Goal: Task Accomplishment & Management: Manage account settings

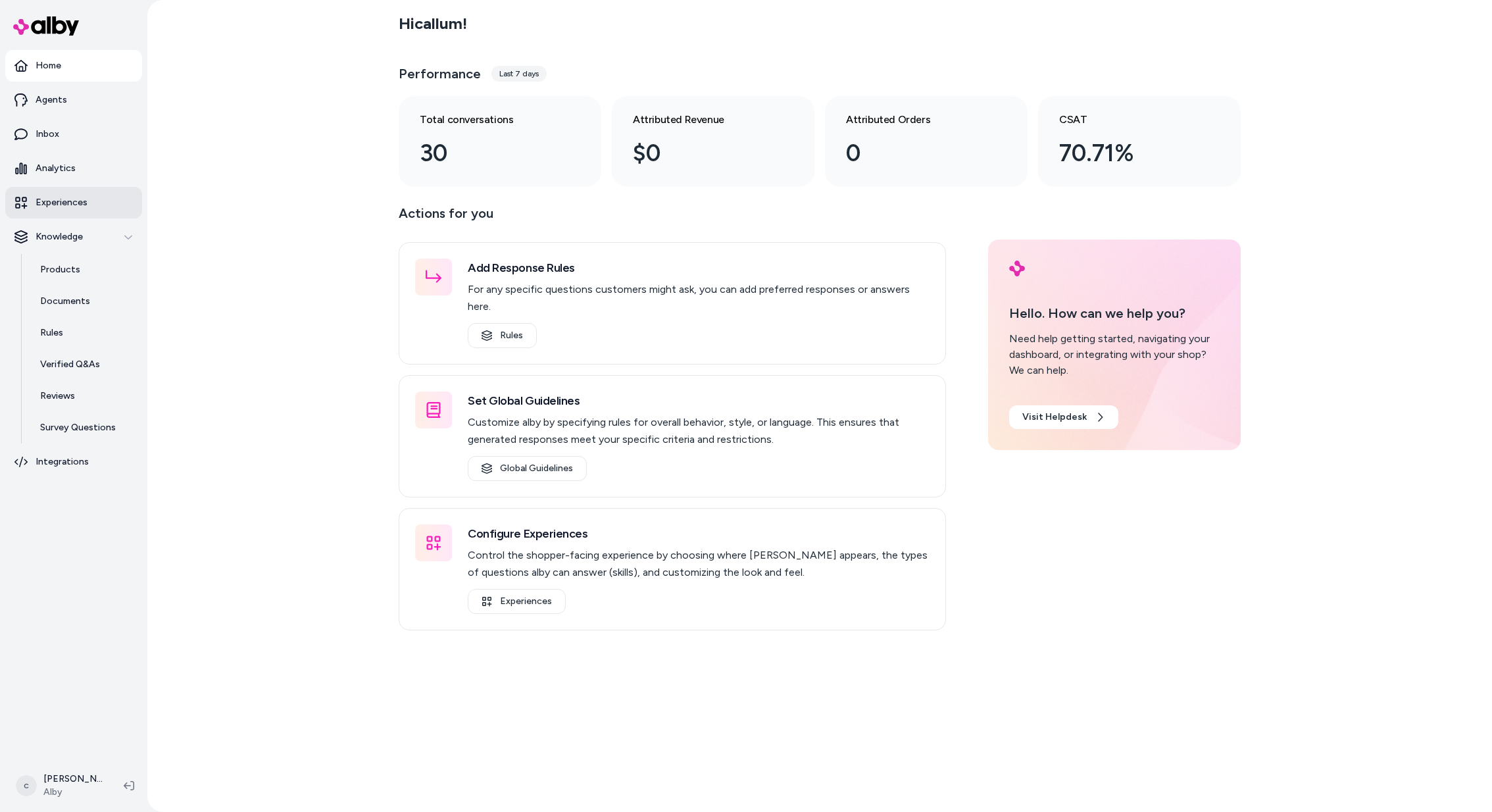
click at [74, 192] on link "Experiences" at bounding box center [74, 203] width 137 height 31
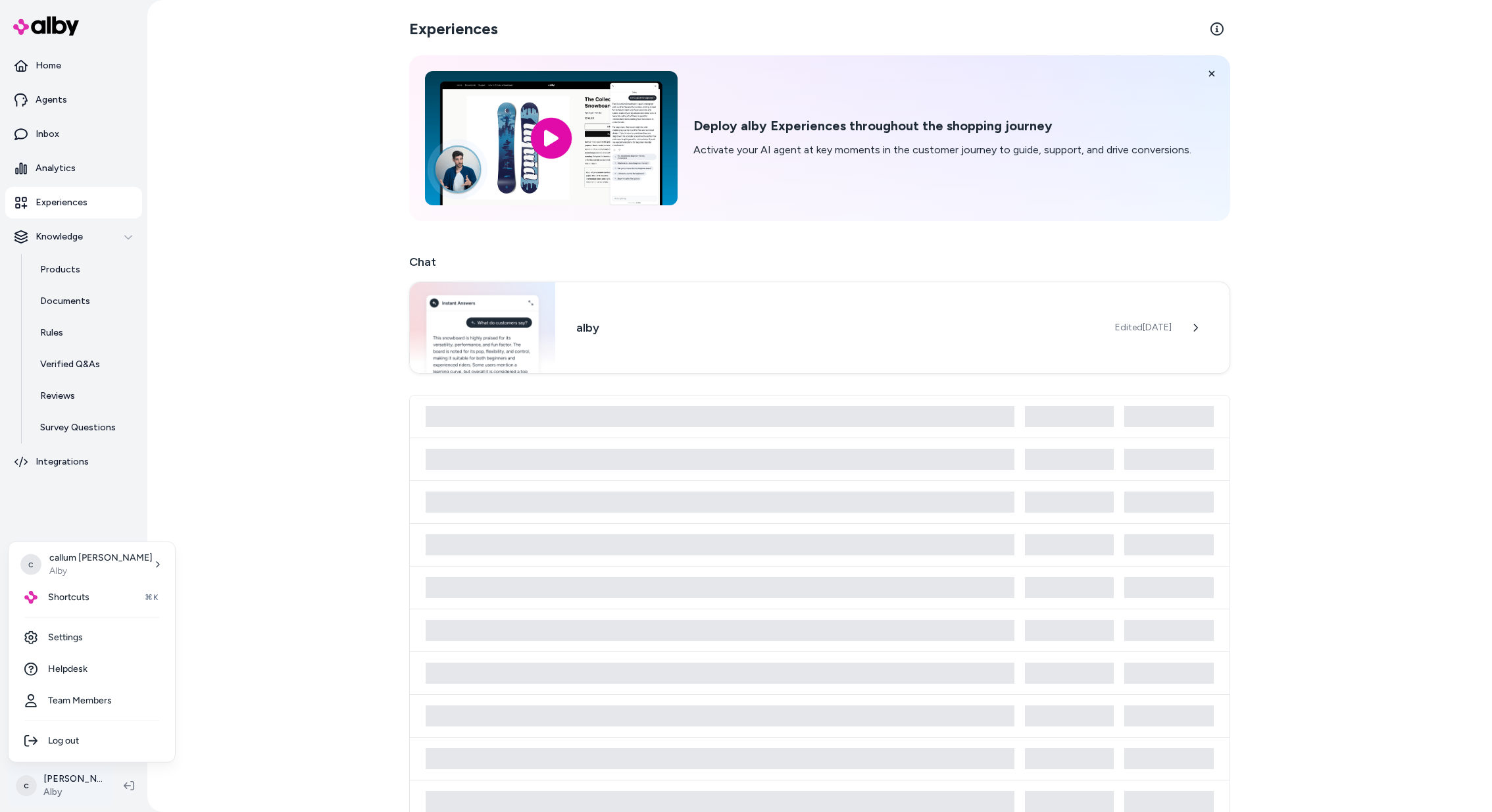
click at [60, 779] on html "Home Agents Inbox Analytics Experiences Knowledge Products Documents Rules Veri…" at bounding box center [746, 406] width 1492 height 812
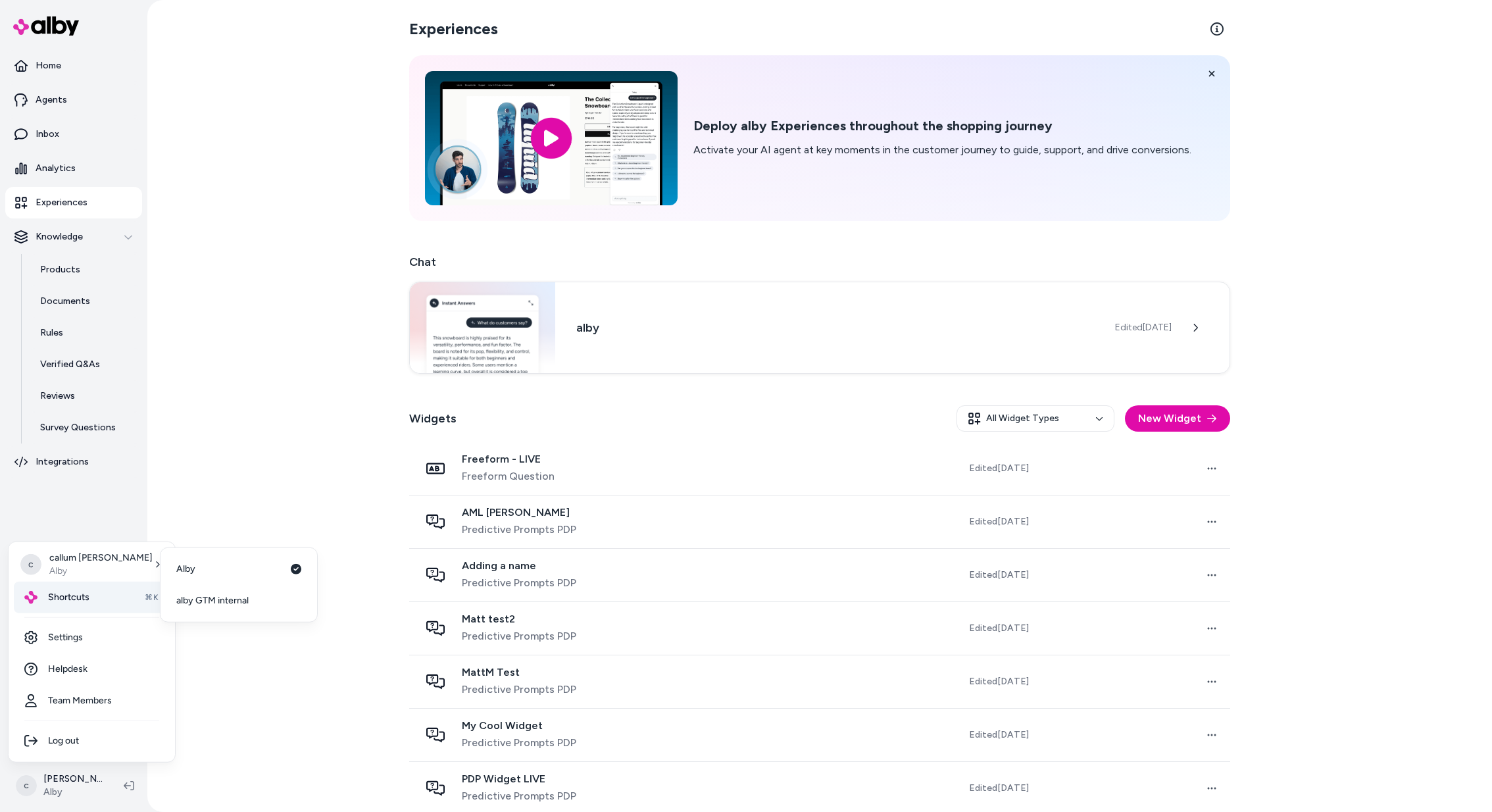
click at [88, 609] on div "Shortcuts ⌘K" at bounding box center [92, 597] width 155 height 31
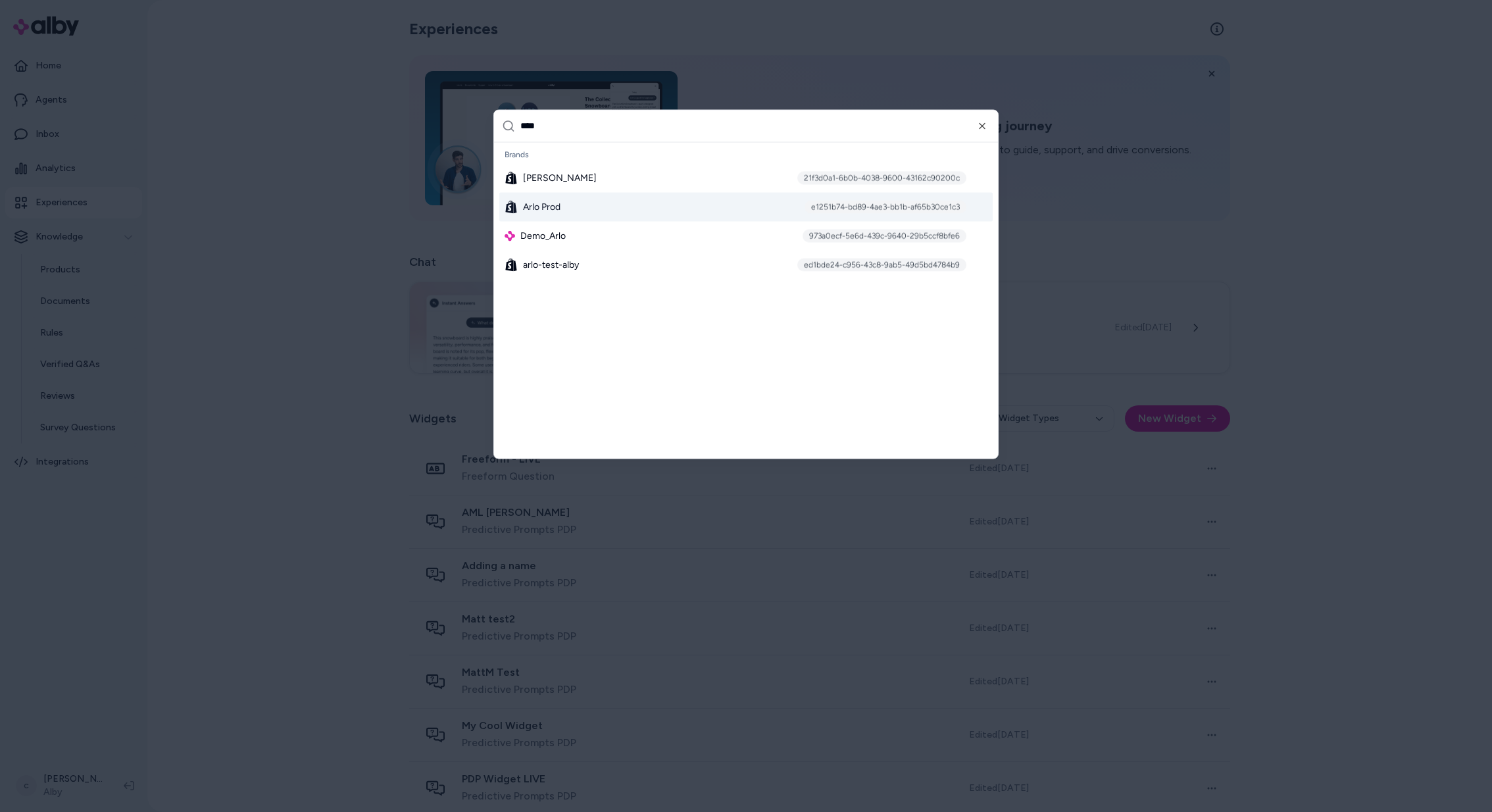
type input "****"
click at [589, 207] on div "Arlo Prod e1251b74-bd89-4ae3-bb1b-af65b30ce1c3" at bounding box center [746, 207] width 493 height 29
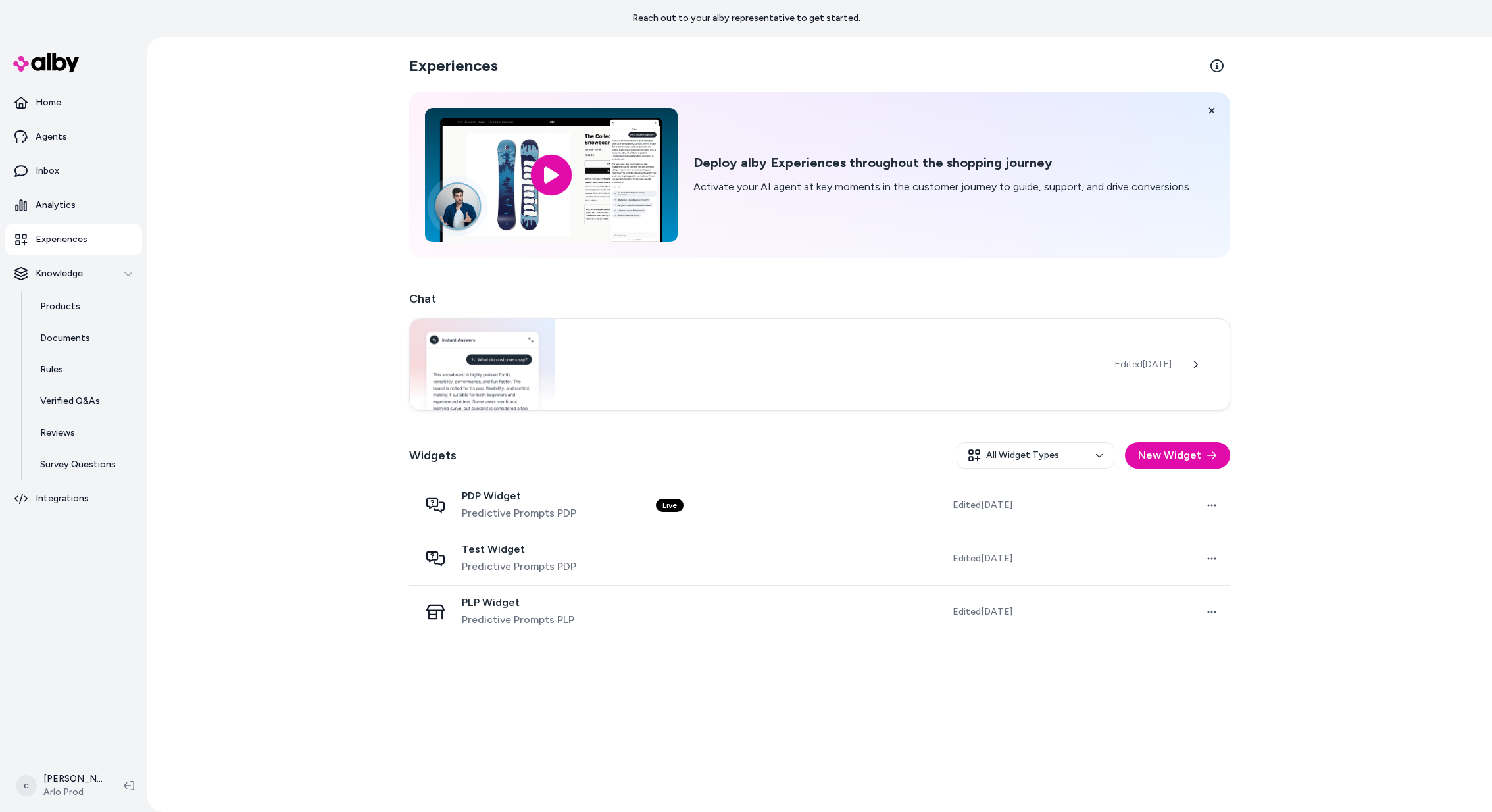
click at [88, 229] on link "Experiences" at bounding box center [74, 240] width 137 height 31
click at [53, 781] on html "Reach out to your alby representative to get started. Home Agents Inbox Analyti…" at bounding box center [746, 406] width 1492 height 812
click at [735, 527] on html "Reach out to your alby representative to get started. Home Agents Inbox Analyti…" at bounding box center [746, 406] width 1492 height 812
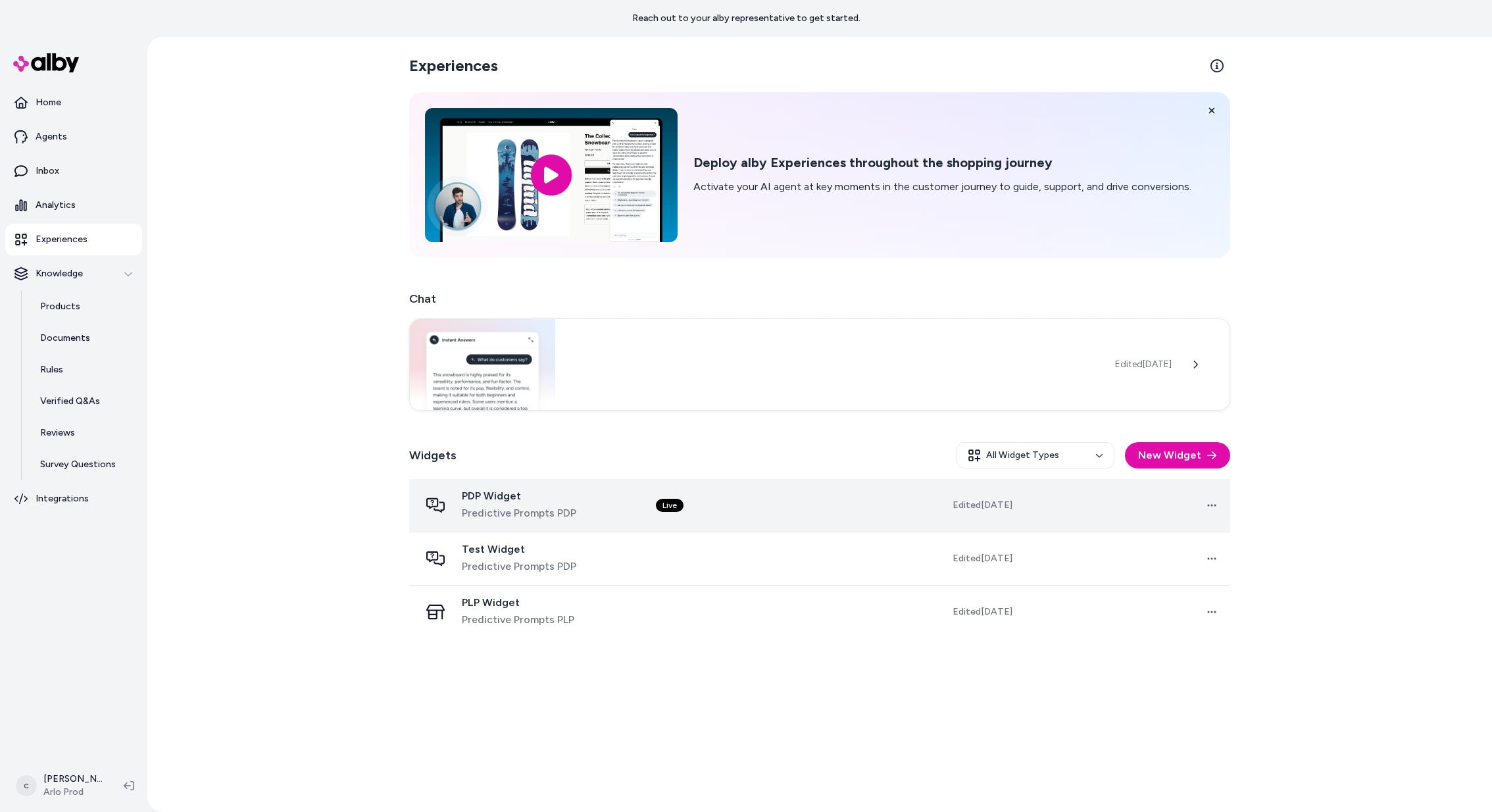
click at [483, 500] on span "PDP Widget" at bounding box center [519, 496] width 115 height 13
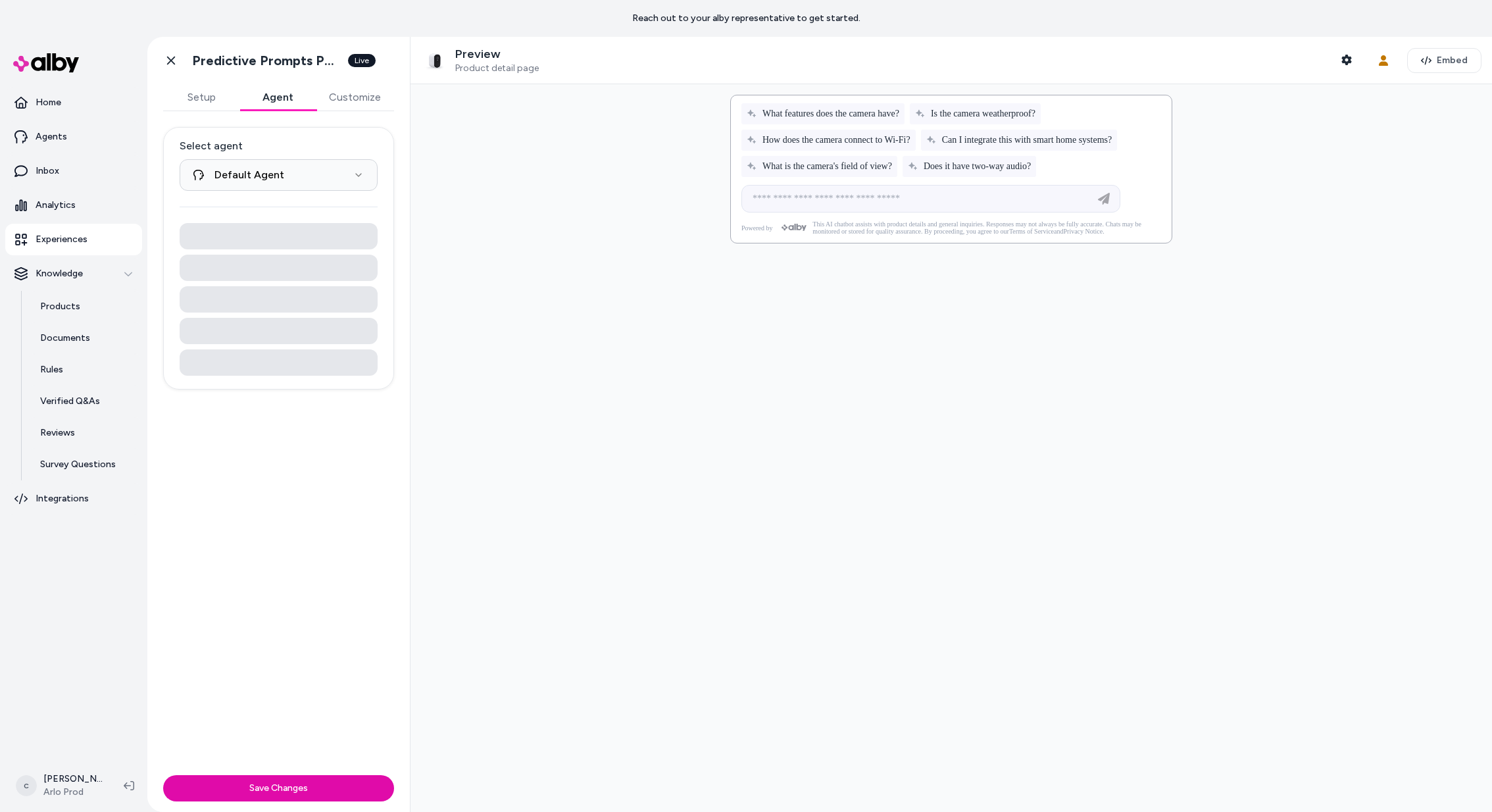
click at [279, 103] on button "Agent" at bounding box center [277, 97] width 76 height 27
click at [344, 97] on button "Customize" at bounding box center [355, 97] width 79 height 27
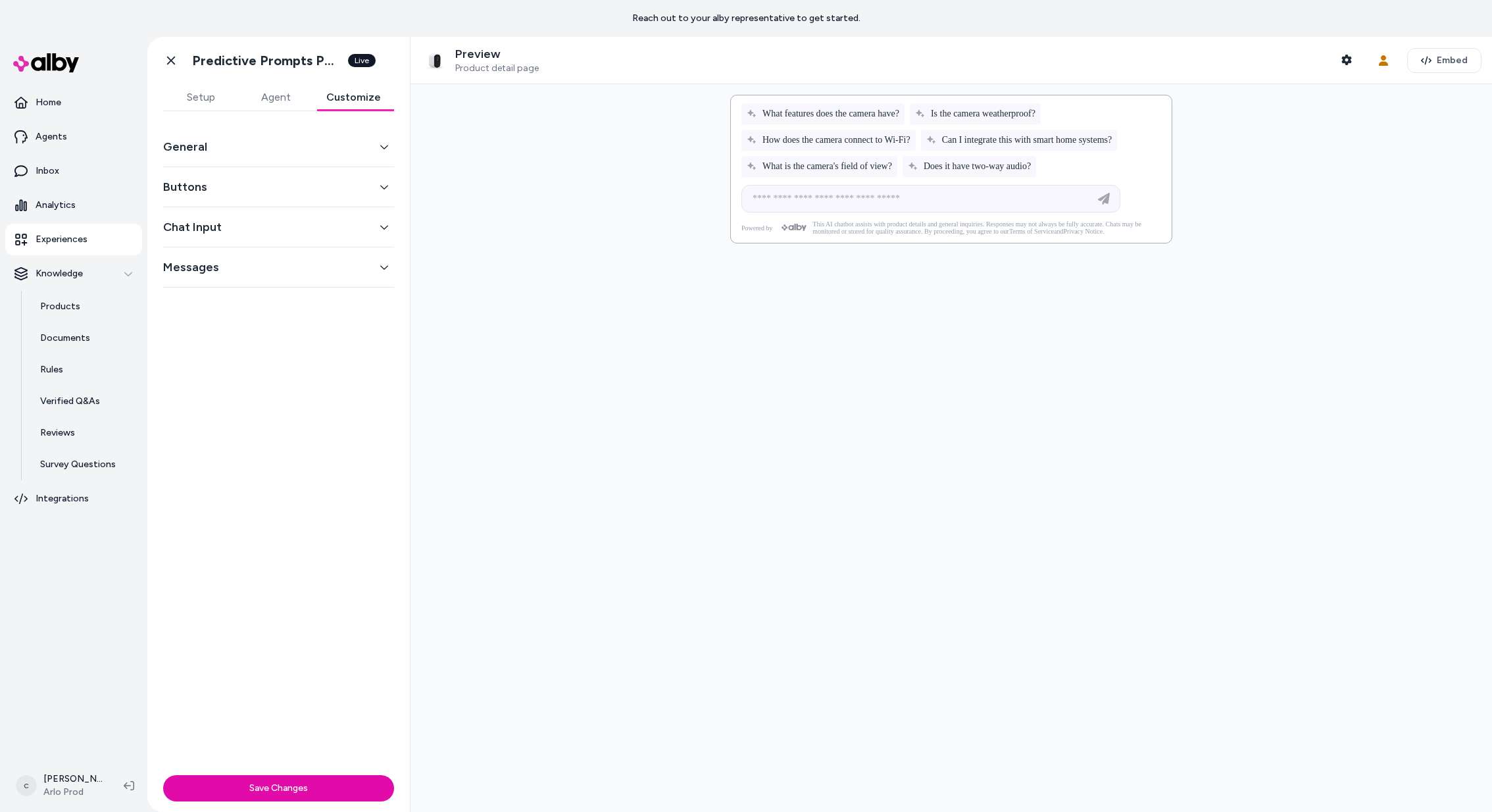
click at [313, 144] on button "General" at bounding box center [279, 146] width 231 height 18
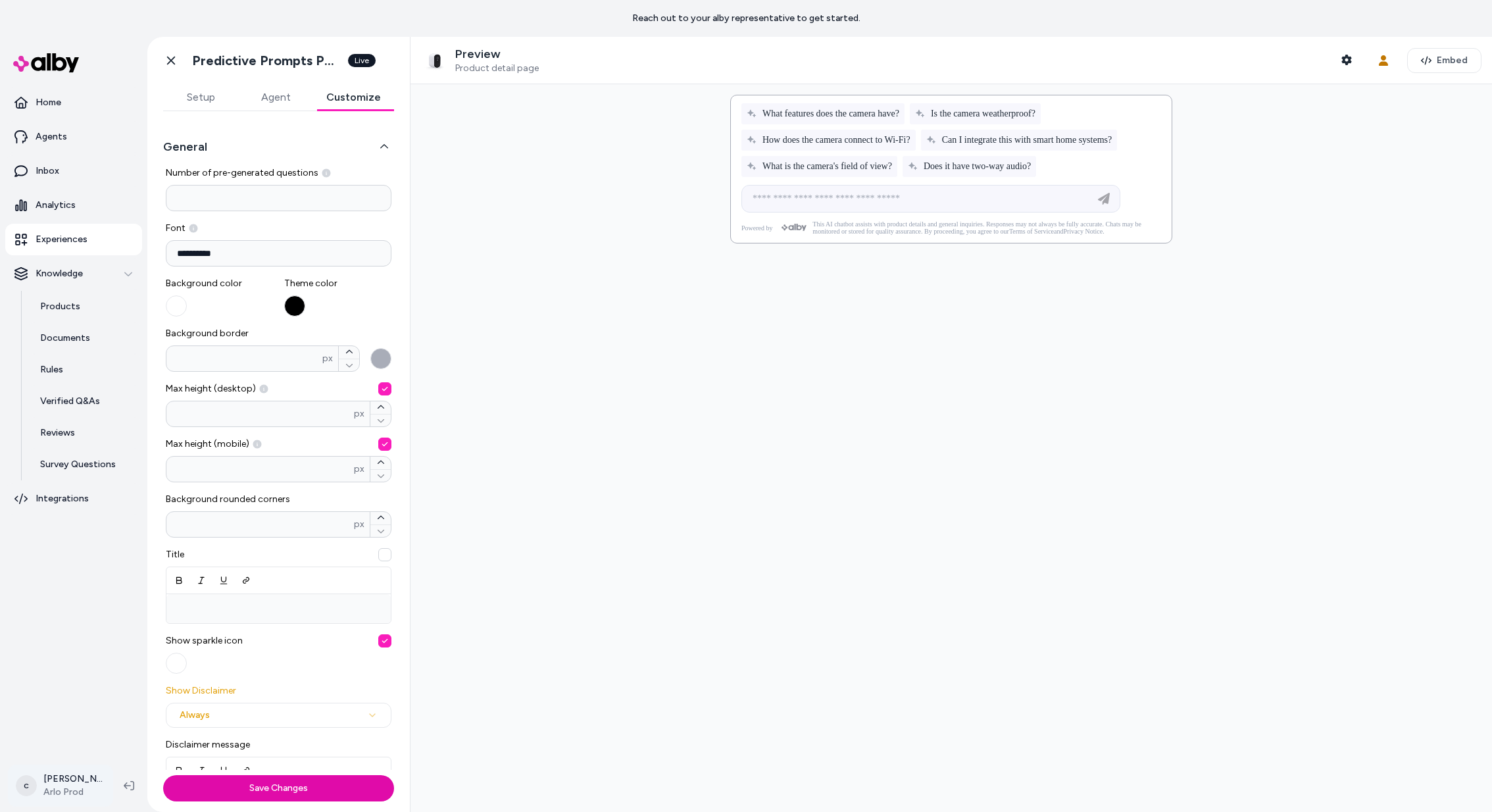
click at [53, 795] on html "**********" at bounding box center [746, 406] width 1492 height 812
click at [90, 598] on div "Shortcuts ⌘K" at bounding box center [92, 597] width 155 height 31
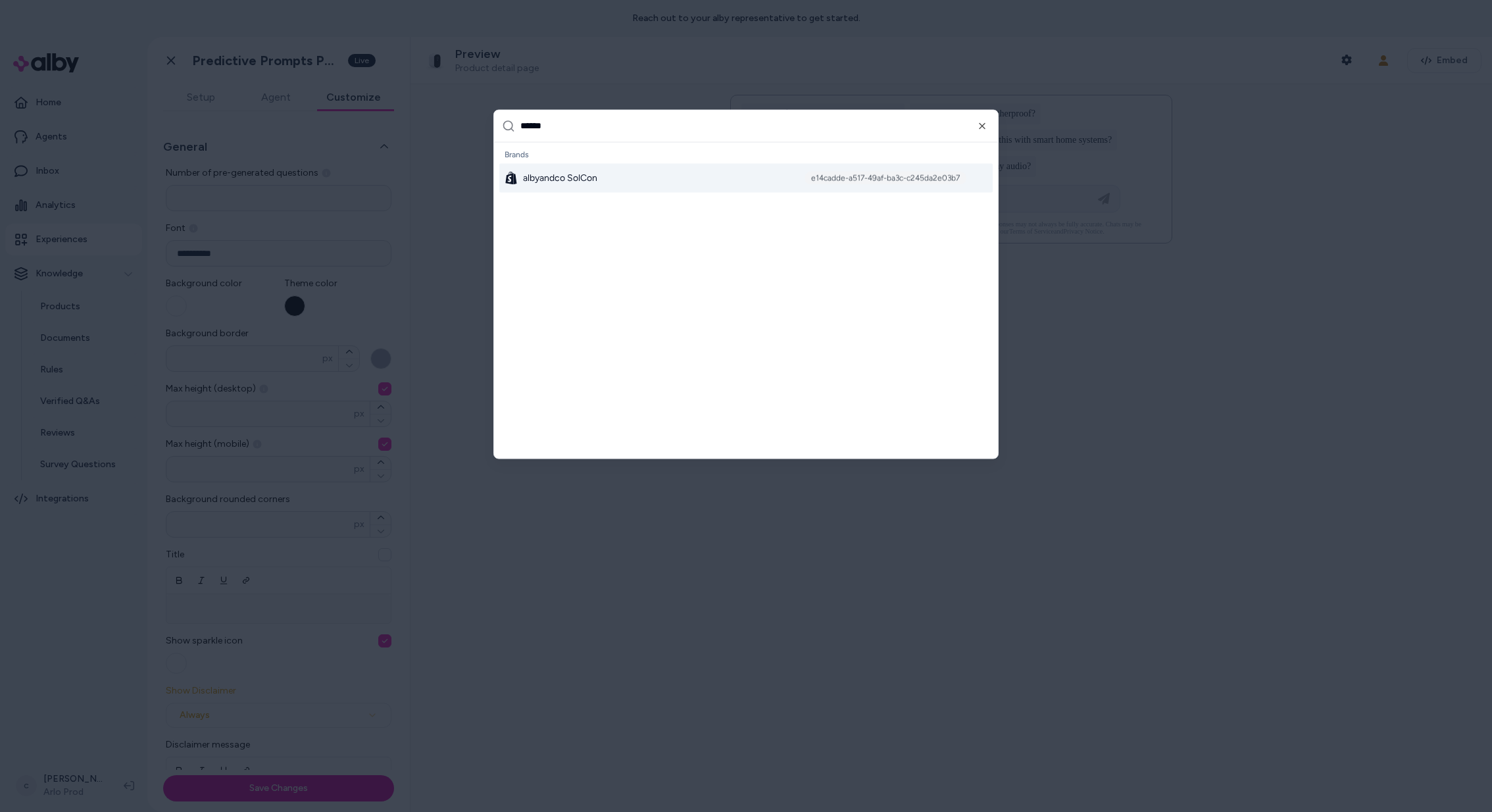
type input "******"
click at [661, 181] on div "albyandco SolCon e14cadde-a517-49af-ba3c-c245da2e03b7" at bounding box center [746, 177] width 493 height 29
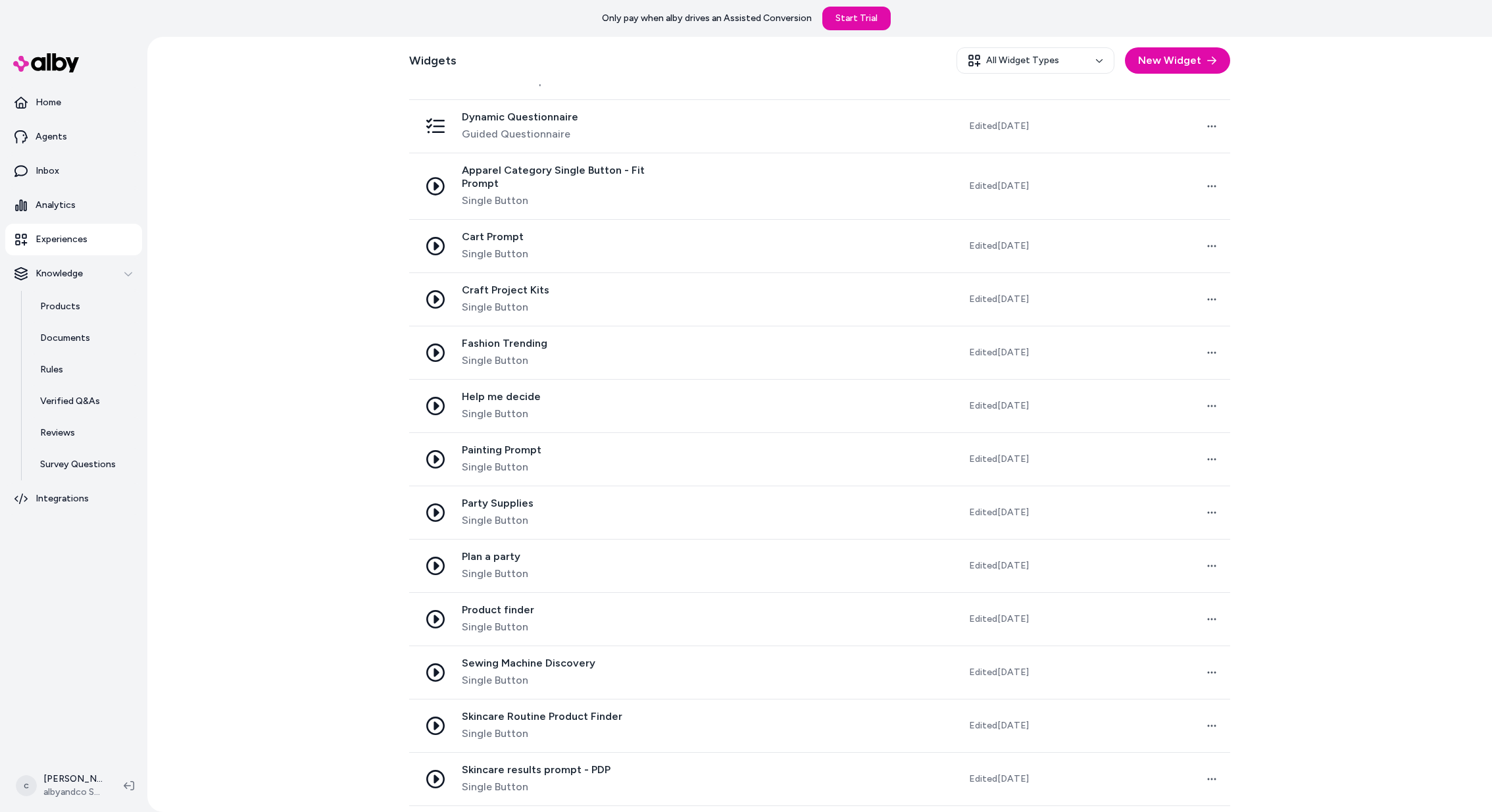
scroll to position [805, 0]
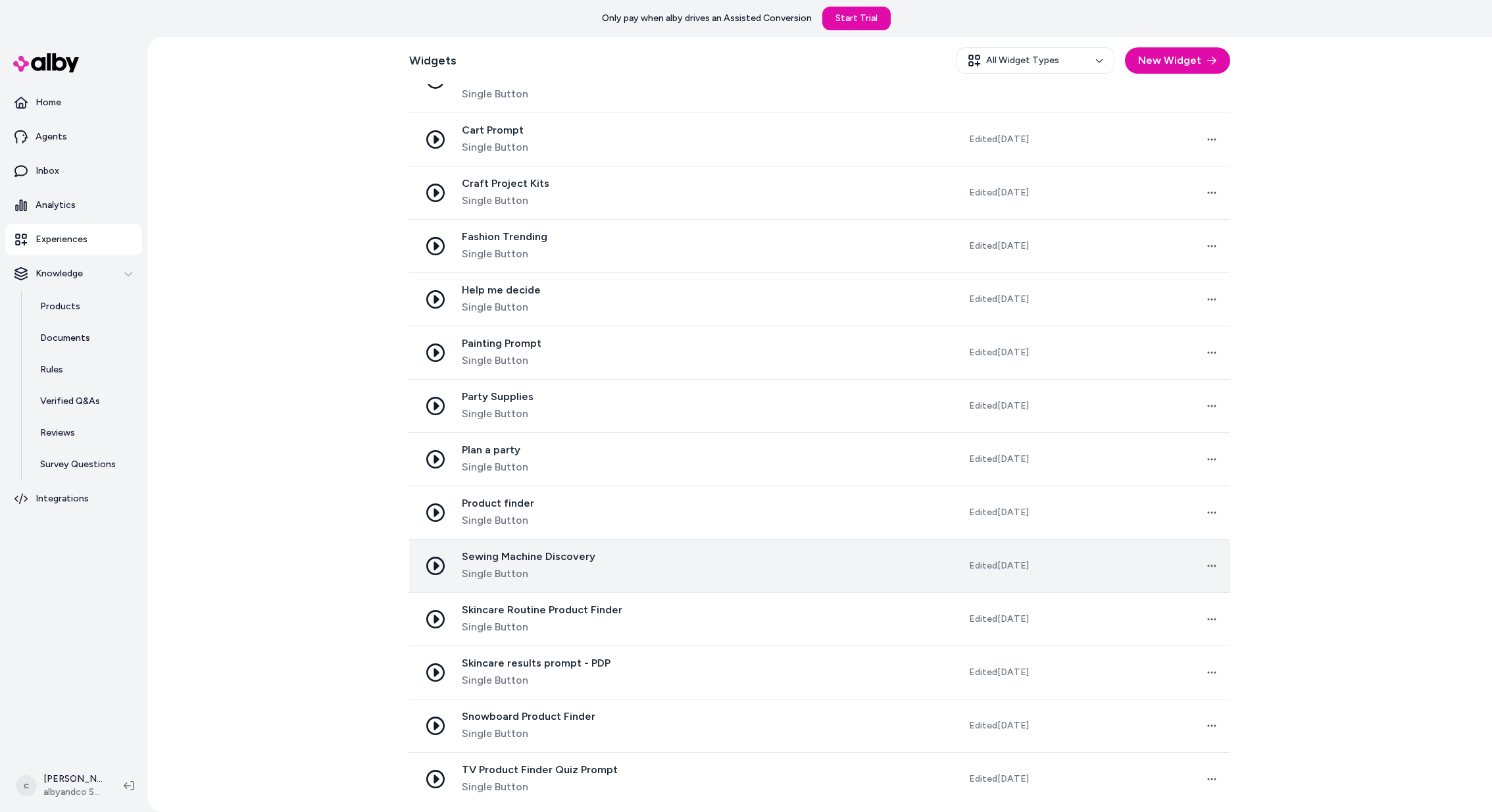
click at [578, 566] on span "Single Button" at bounding box center [528, 573] width 133 height 16
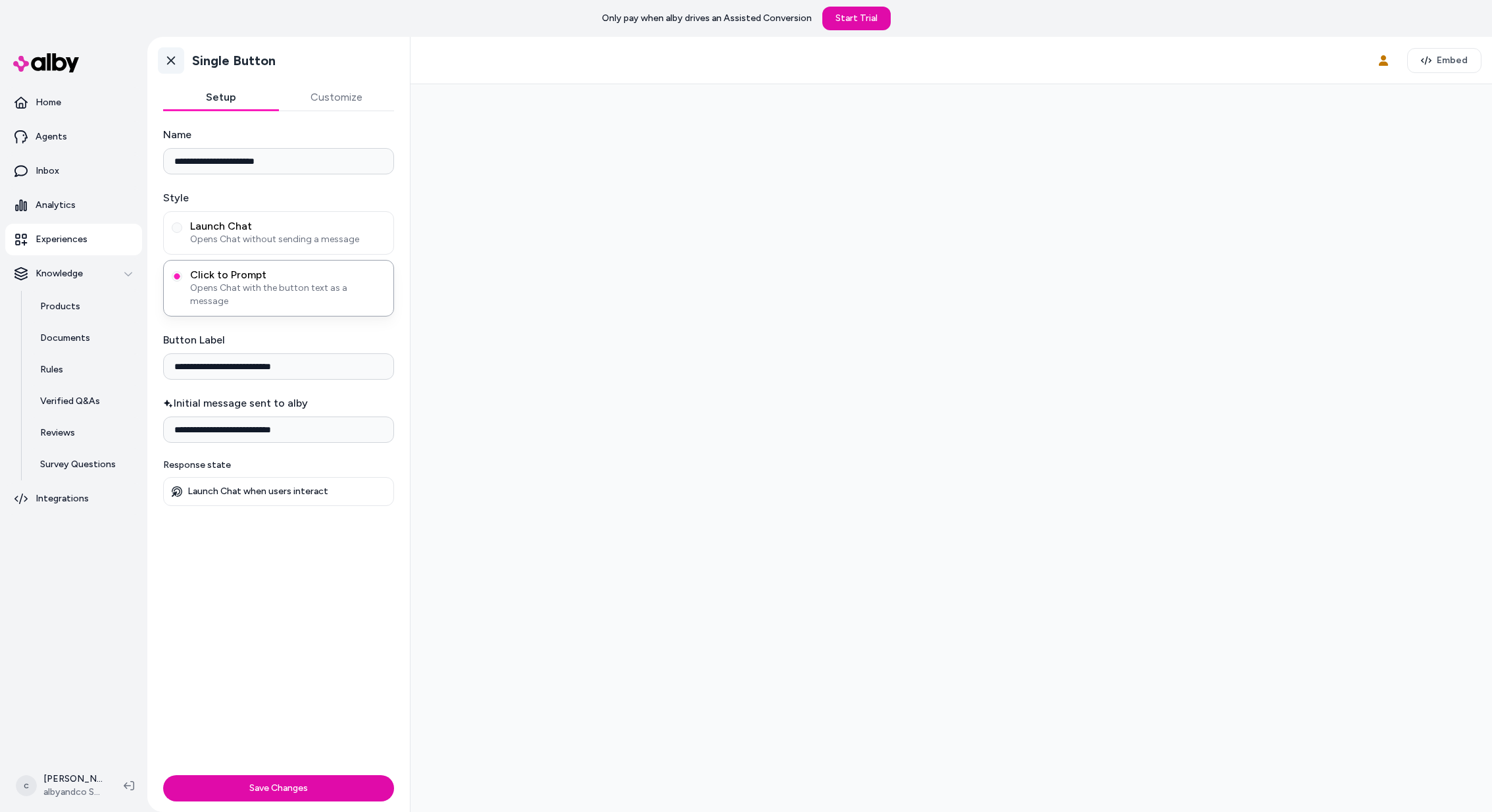
click at [178, 61] on link "Go back" at bounding box center [171, 60] width 27 height 27
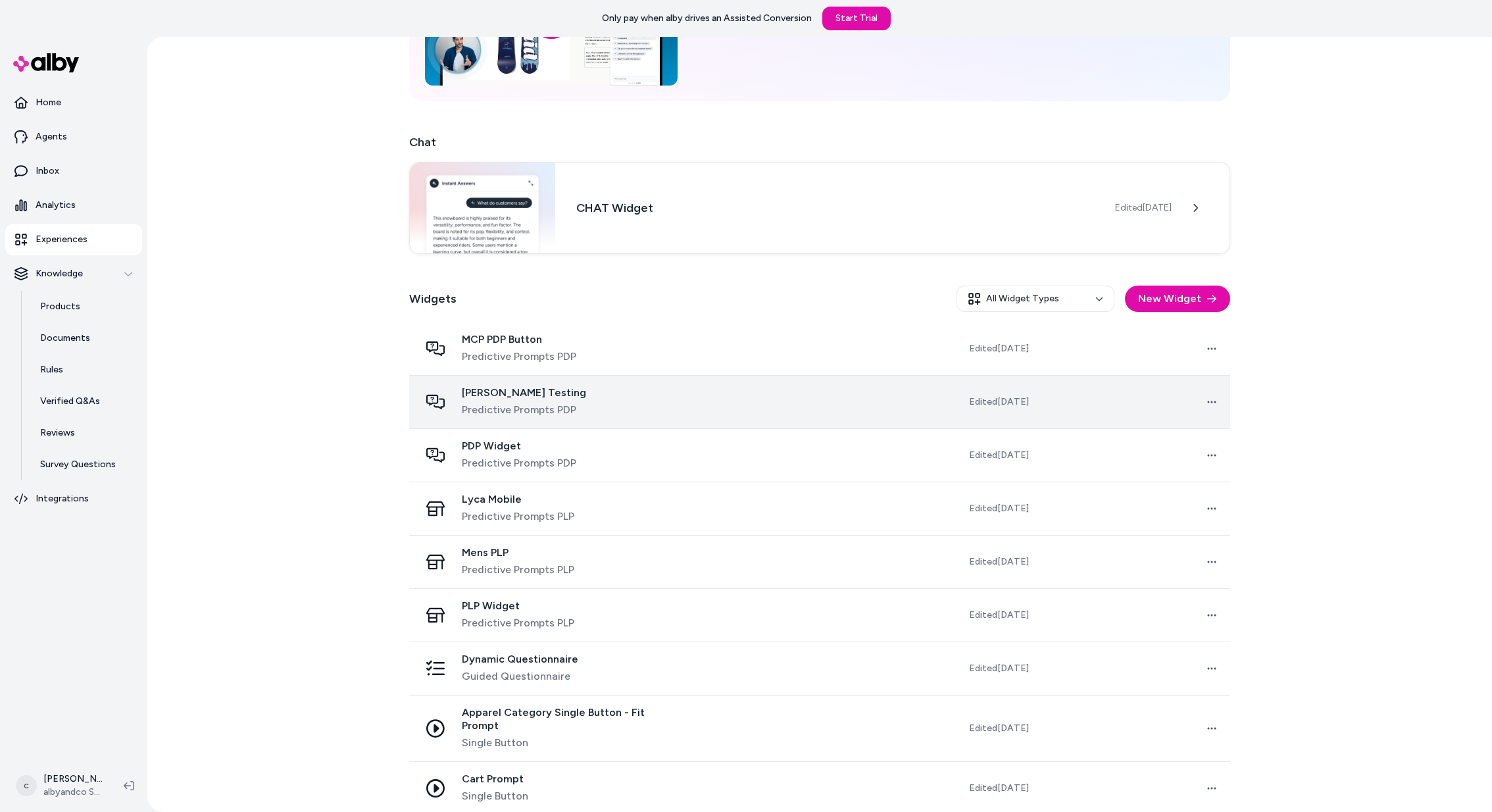
scroll to position [168, 0]
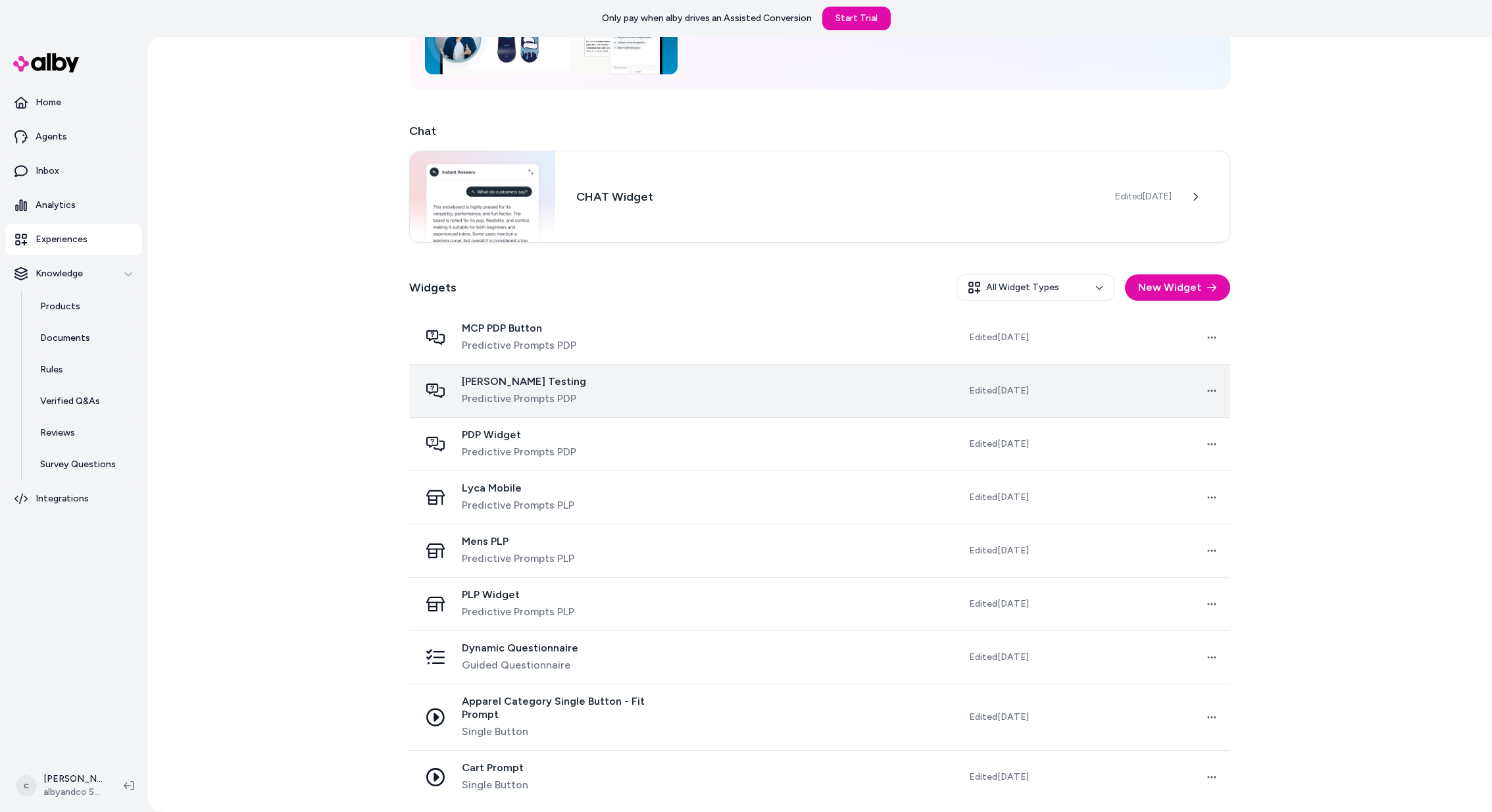
click at [609, 390] on div "[PERSON_NAME] Testing Predictive Prompts PDP" at bounding box center [550, 390] width 262 height 31
click at [488, 378] on span "[PERSON_NAME] Testing" at bounding box center [524, 381] width 124 height 13
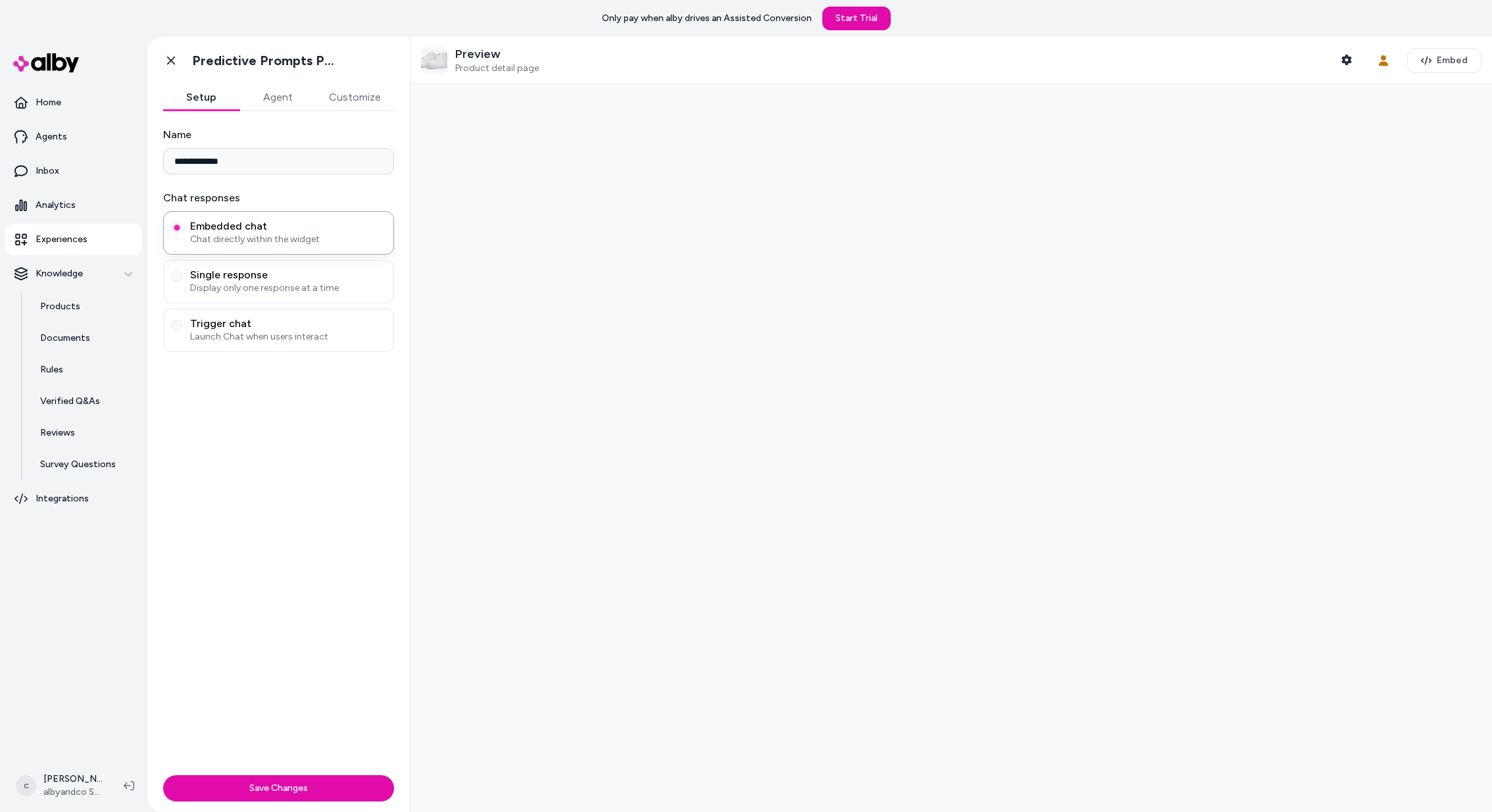
click at [346, 91] on button "Customize" at bounding box center [355, 97] width 79 height 27
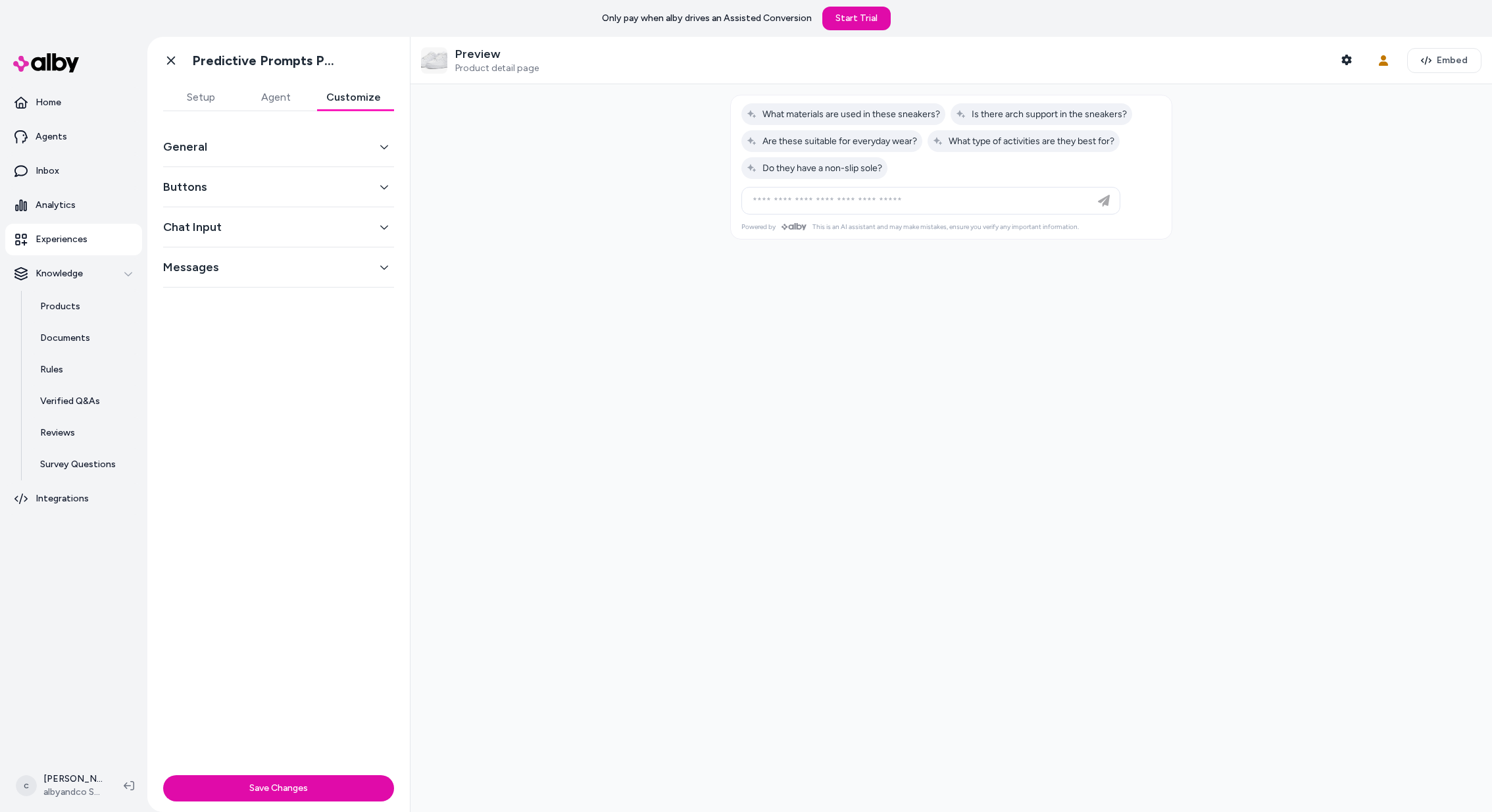
click at [337, 158] on div "General" at bounding box center [279, 147] width 231 height 40
click at [294, 141] on button "General" at bounding box center [279, 146] width 231 height 18
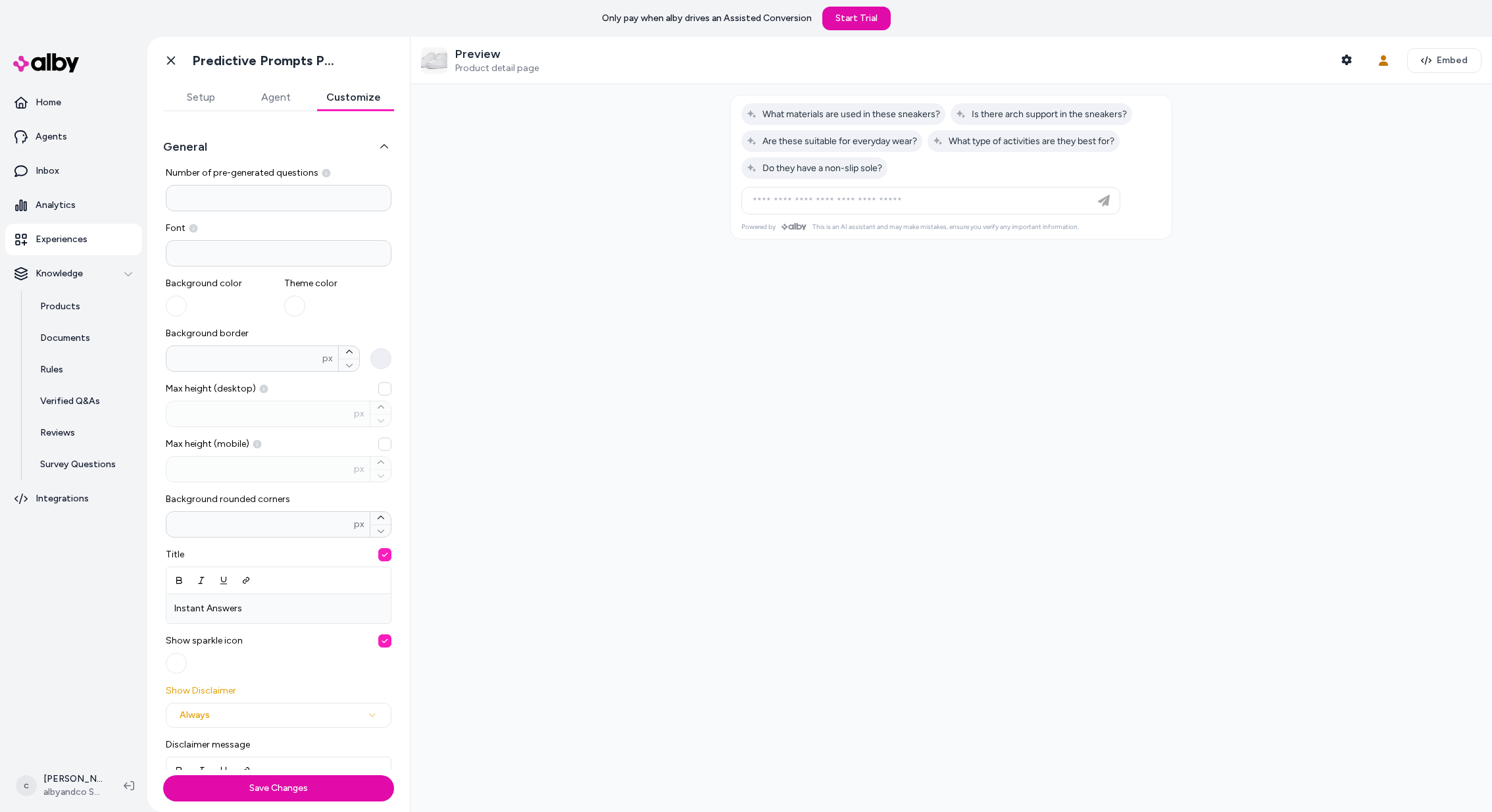
click at [225, 422] on div "px" at bounding box center [278, 414] width 225 height 27
click at [378, 395] on button "Max height (desktop) px" at bounding box center [385, 389] width 13 height 13
click at [540, 437] on div at bounding box center [951, 448] width 1081 height 727
drag, startPoint x: 221, startPoint y: 411, endPoint x: 120, endPoint y: 411, distance: 101.0
click at [120, 411] on section "**********" at bounding box center [746, 443] width 1492 height 812
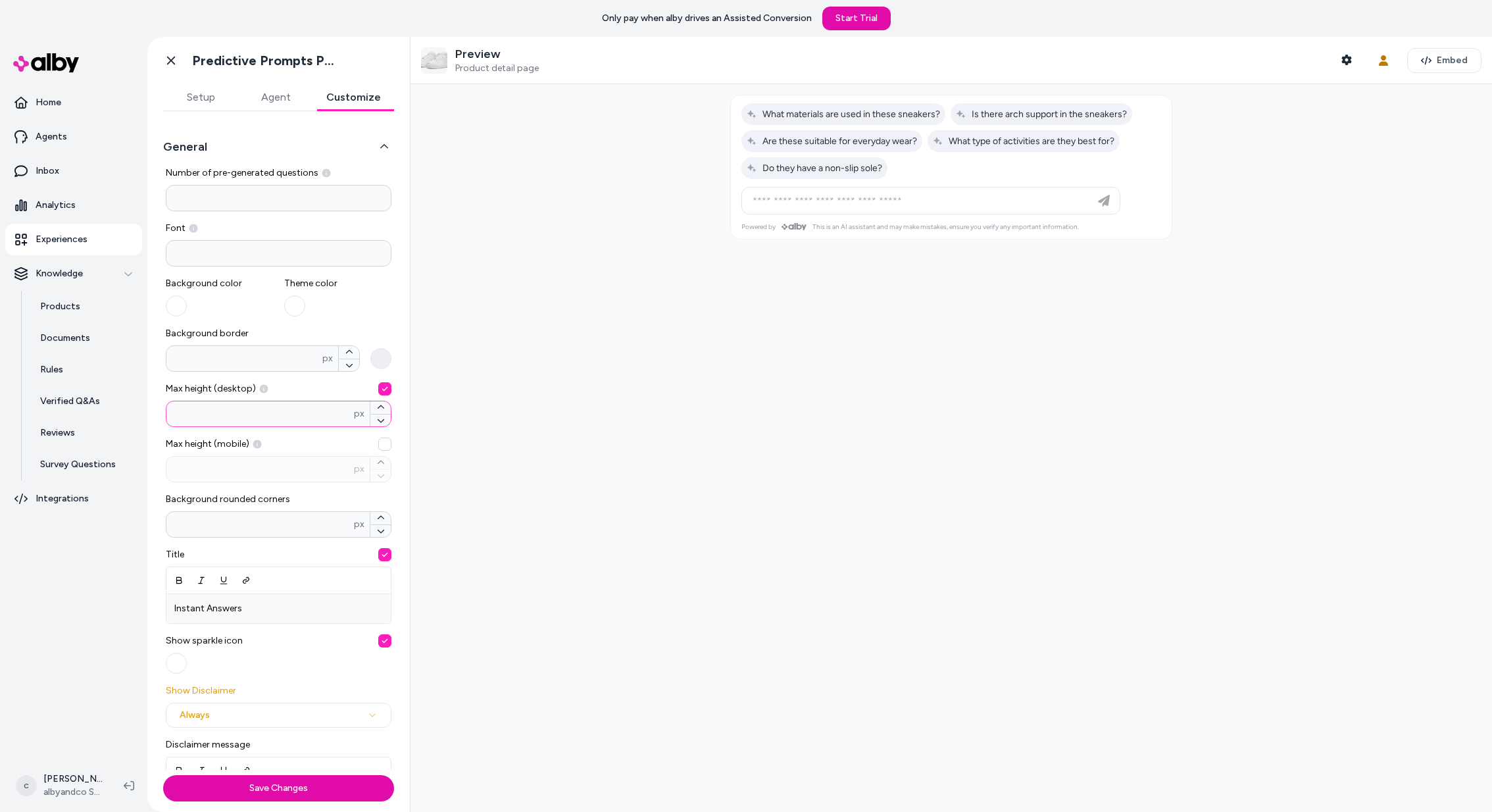
type input "***"
click at [349, 338] on span "Background border" at bounding box center [278, 333] width 225 height 13
click at [322, 352] on input "*" at bounding box center [244, 358] width 155 height 13
click at [276, 788] on button "Save Changes" at bounding box center [279, 788] width 231 height 27
click at [386, 386] on button "Max height (desktop) *** px" at bounding box center [385, 389] width 13 height 13
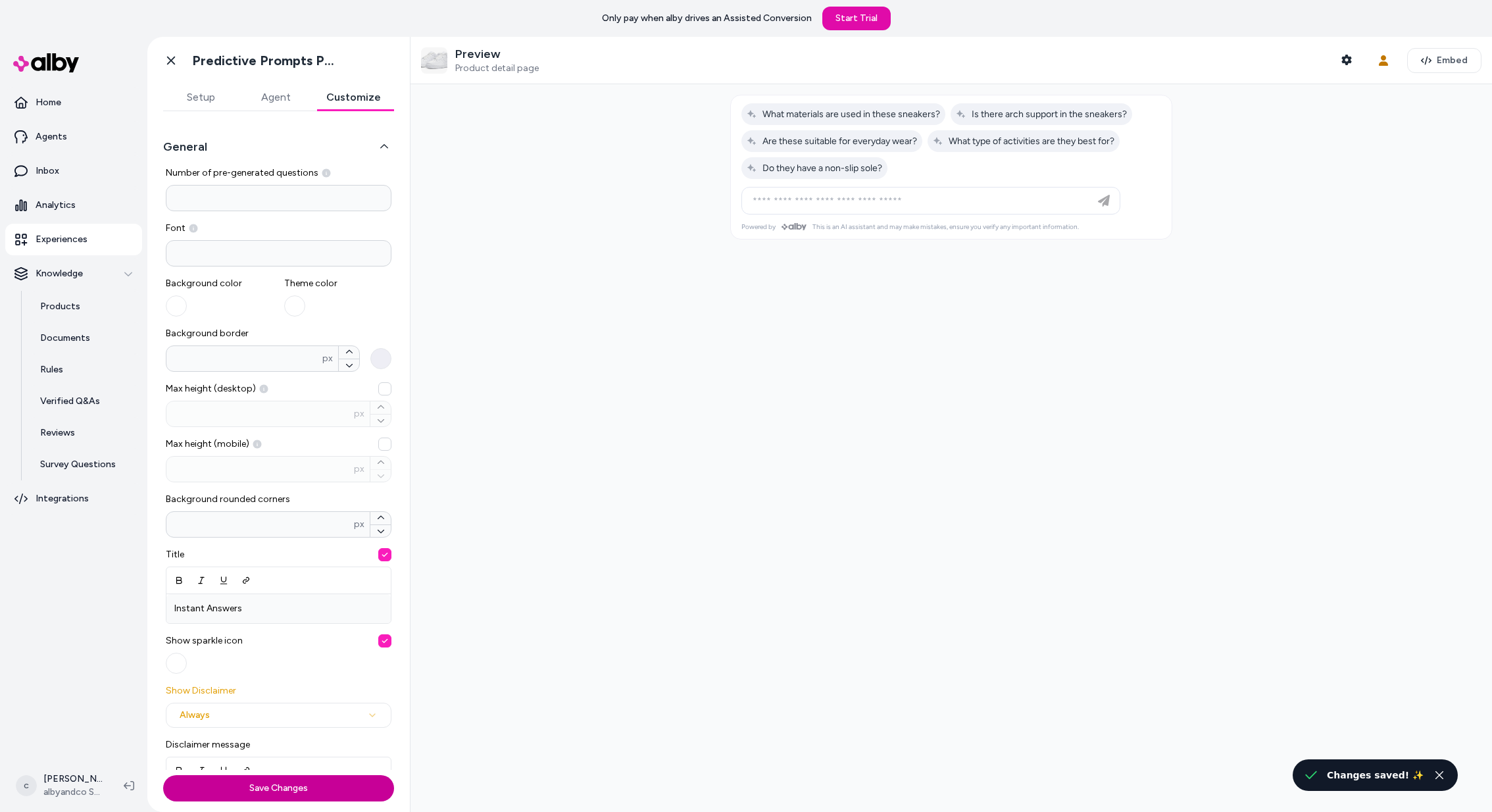
click at [263, 792] on button "Save Changes" at bounding box center [279, 788] width 231 height 27
